Goal: Task Accomplishment & Management: Manage account settings

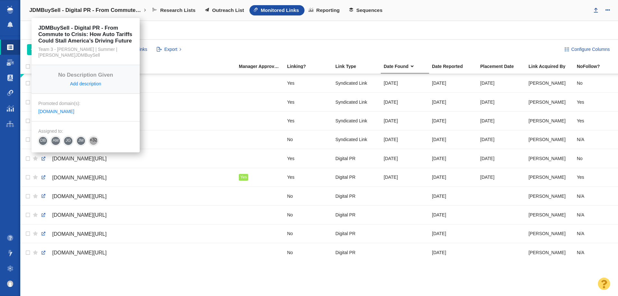
click at [102, 9] on h4 "JDMBuySell - Digital PR - From Commute to Crisis: How Auto Tariffs Could Stall …" at bounding box center [85, 10] width 113 height 6
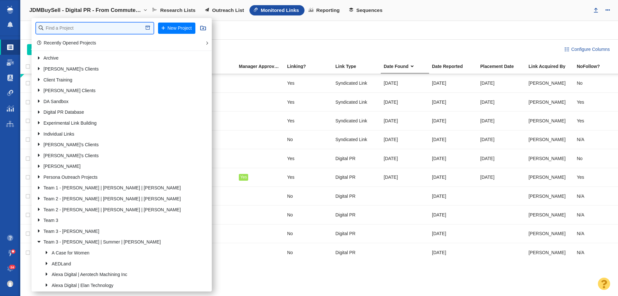
click at [86, 28] on input "text" at bounding box center [94, 28] width 117 height 11
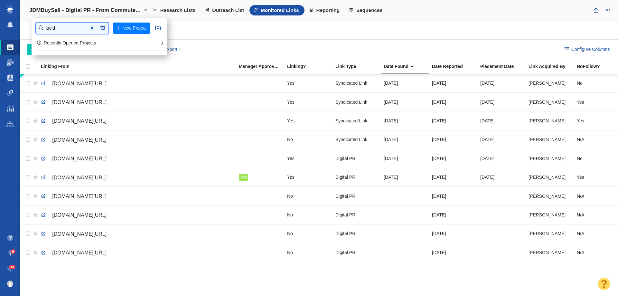
type input "lucid"
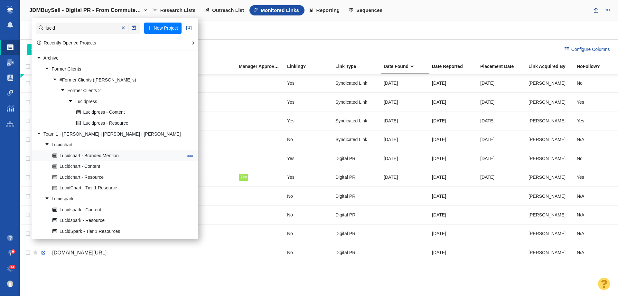
click at [65, 154] on link "Lucidchart - Branded Mention" at bounding box center [118, 156] width 134 height 10
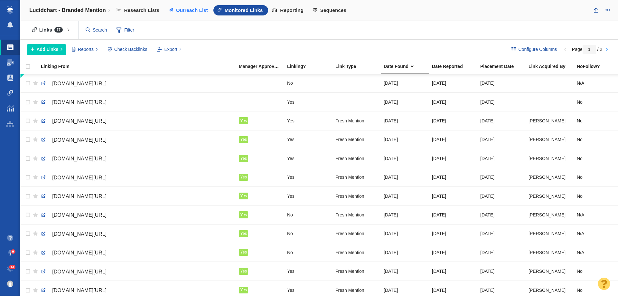
click at [183, 14] on link "Outreach List" at bounding box center [189, 10] width 49 height 10
